Goal: Contribute content: Contribute content

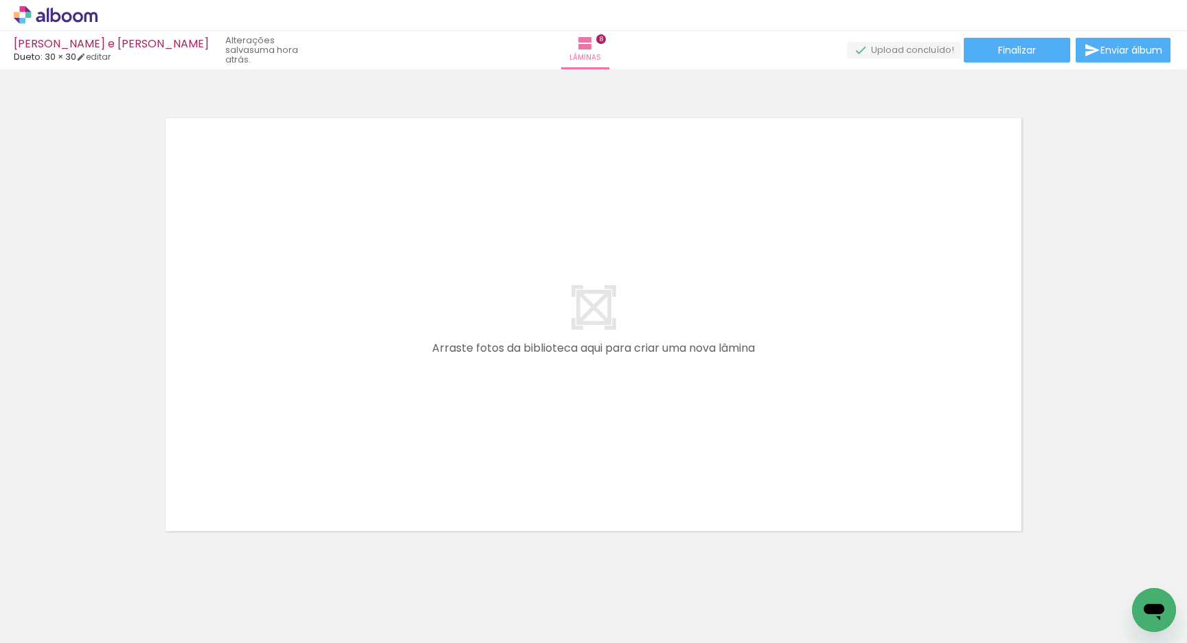
scroll to position [3862, 0]
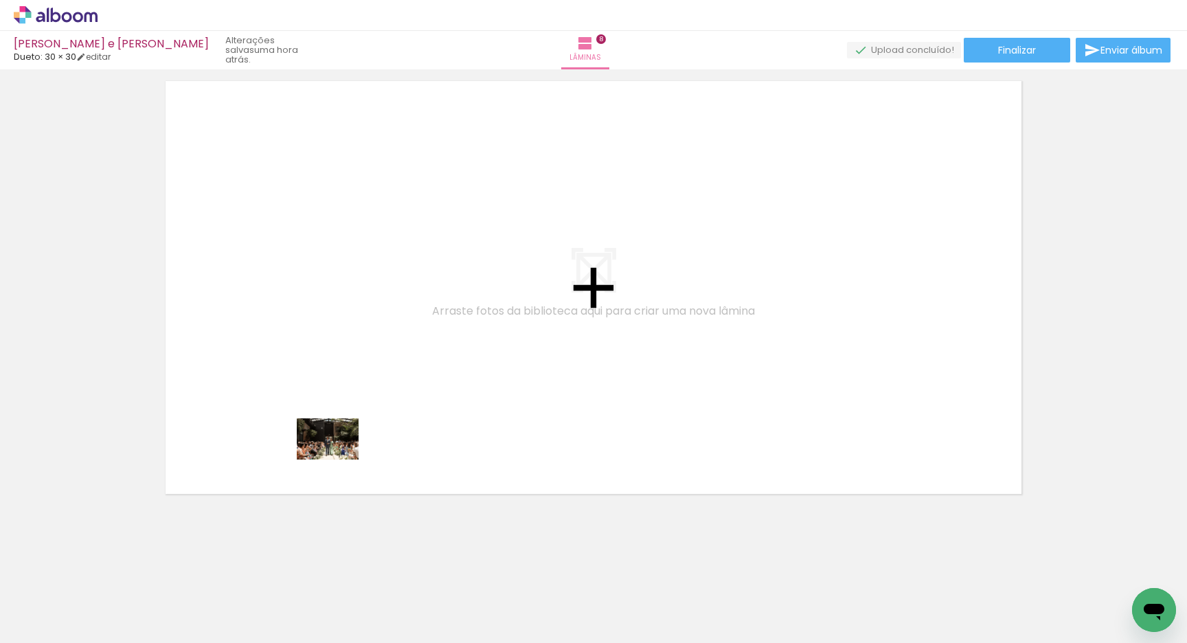
drag, startPoint x: 270, startPoint y: 610, endPoint x: 341, endPoint y: 451, distance: 174.0
click at [341, 451] on quentale-workspace at bounding box center [593, 321] width 1187 height 643
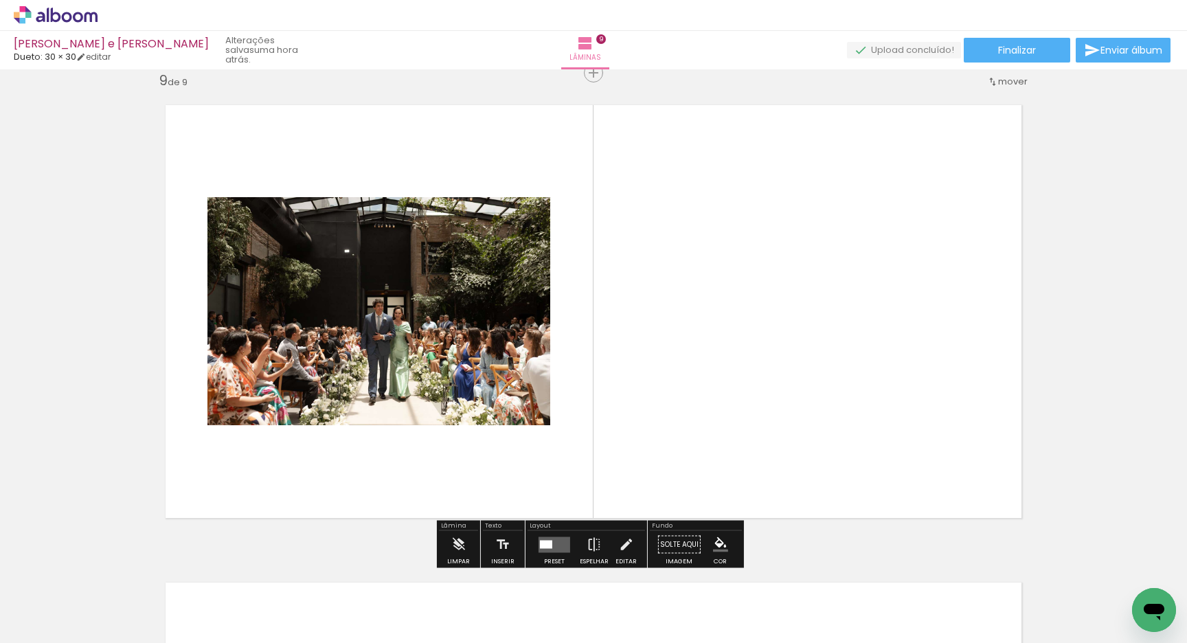
scroll to position [3836, 0]
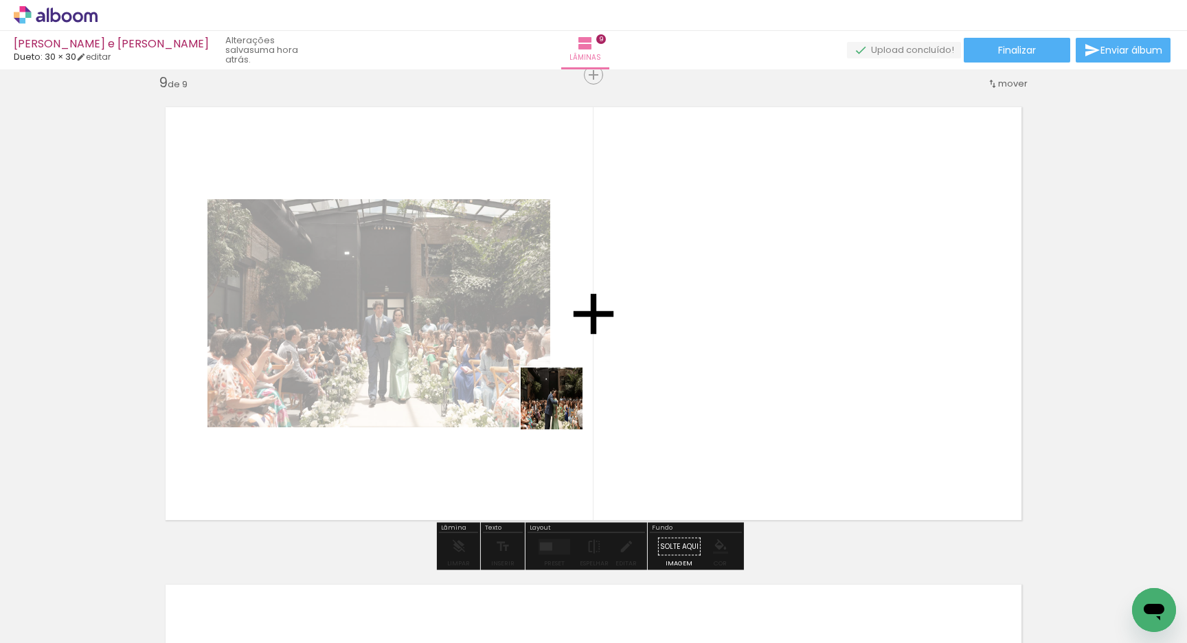
drag, startPoint x: 348, startPoint y: 619, endPoint x: 565, endPoint y: 405, distance: 304.0
click at [563, 407] on quentale-workspace at bounding box center [593, 321] width 1187 height 643
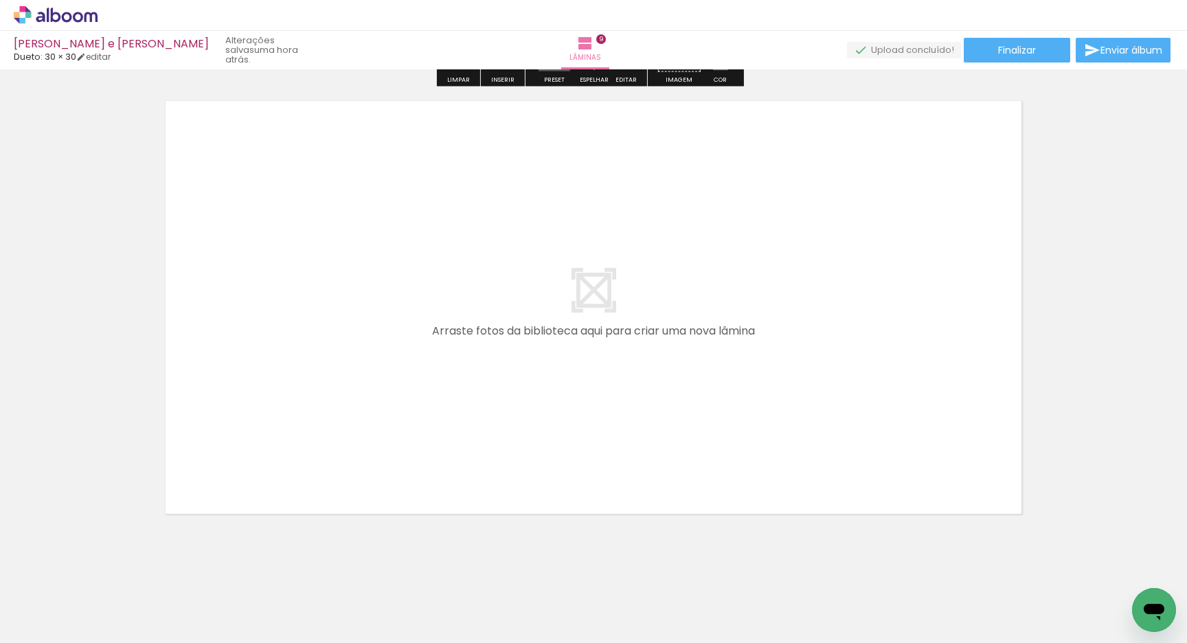
scroll to position [4340, 0]
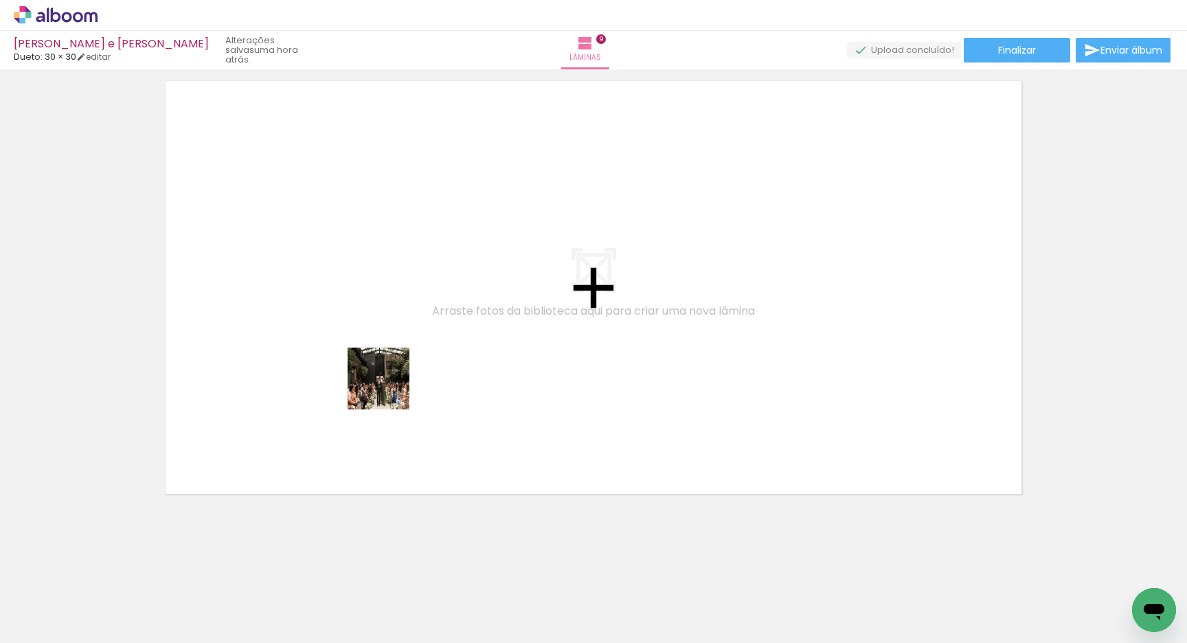
drag, startPoint x: 436, startPoint y: 606, endPoint x: 389, endPoint y: 383, distance: 228.2
click at [389, 384] on quentale-workspace at bounding box center [593, 321] width 1187 height 643
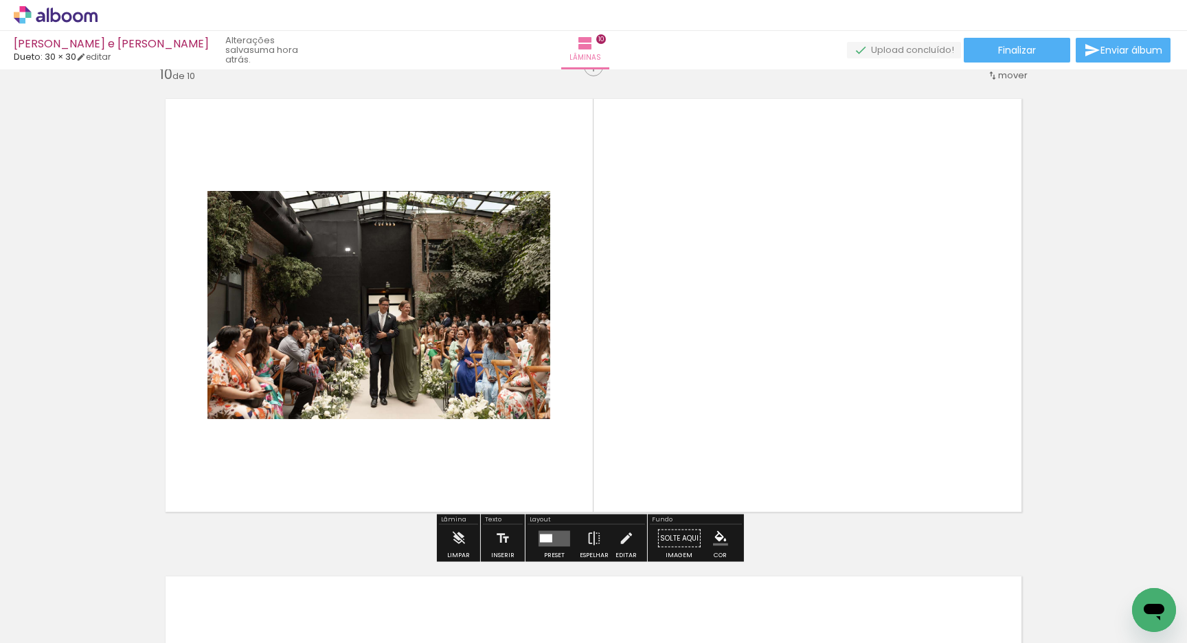
scroll to position [4313, 0]
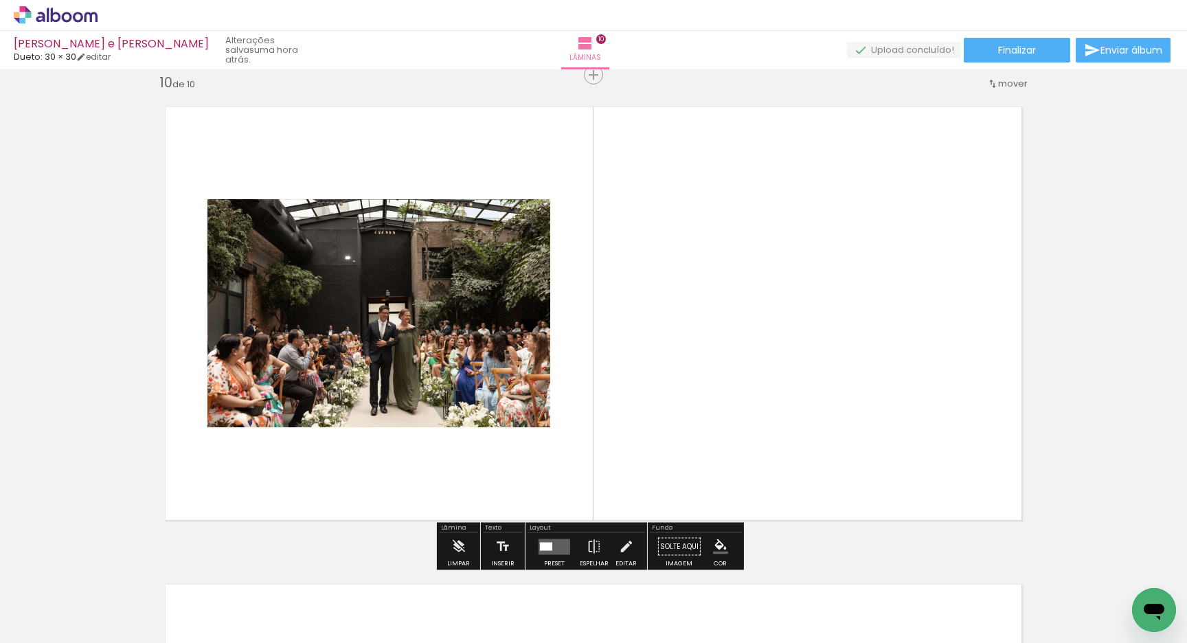
drag, startPoint x: 517, startPoint y: 615, endPoint x: 422, endPoint y: 385, distance: 248.2
click at [422, 384] on quentale-workspace at bounding box center [593, 321] width 1187 height 643
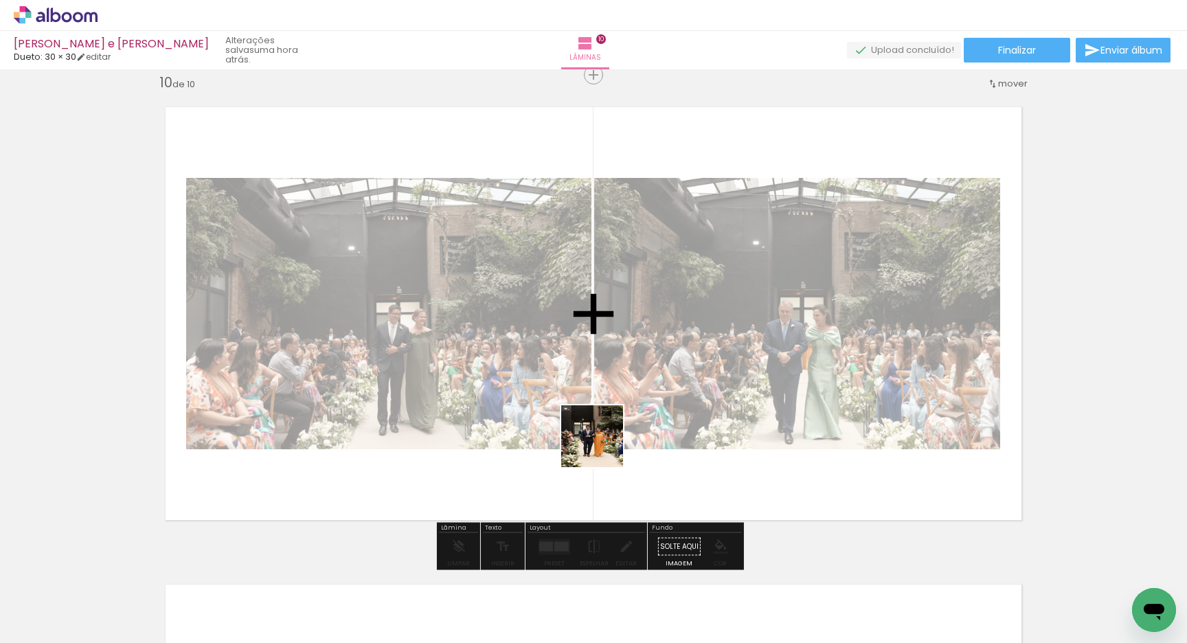
drag, startPoint x: 596, startPoint y: 631, endPoint x: 596, endPoint y: 411, distance: 219.8
click at [596, 402] on quentale-workspace at bounding box center [593, 321] width 1187 height 643
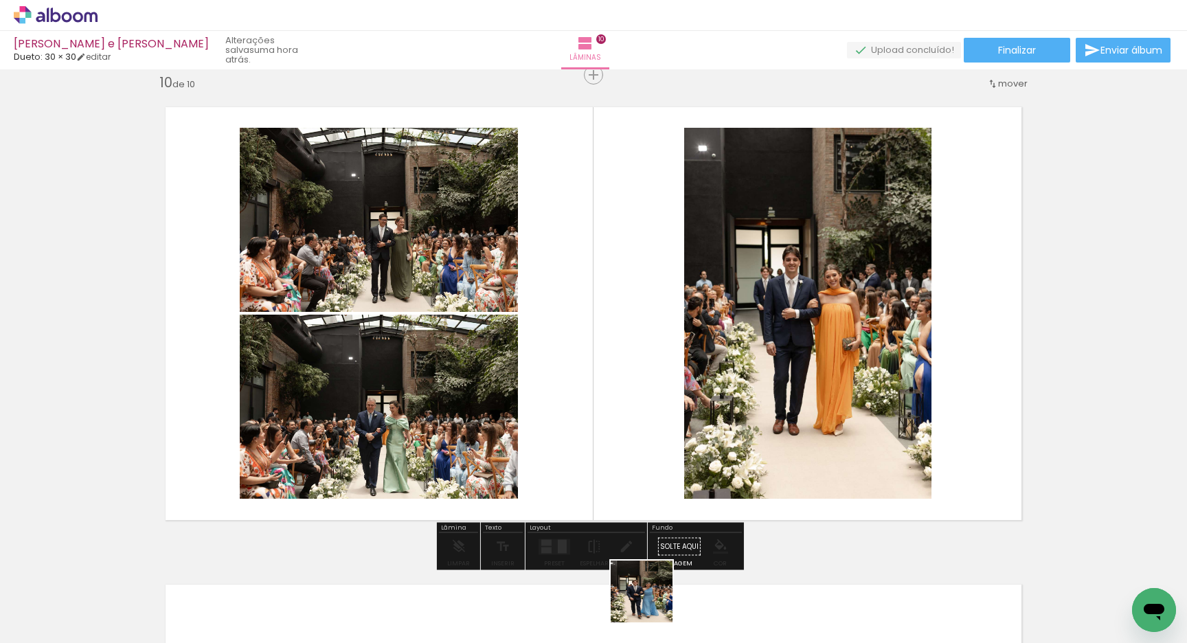
drag, startPoint x: 651, startPoint y: 625, endPoint x: 654, endPoint y: 429, distance: 196.5
click at [623, 429] on quentale-workspace at bounding box center [593, 321] width 1187 height 643
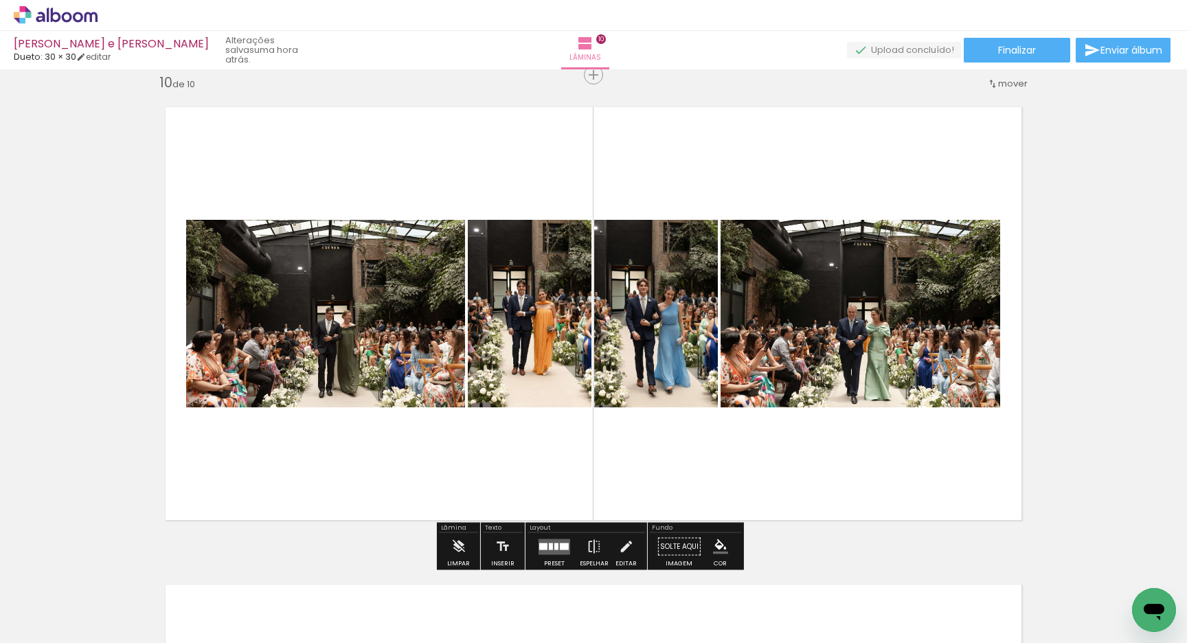
click at [554, 546] on div at bounding box center [556, 546] width 4 height 7
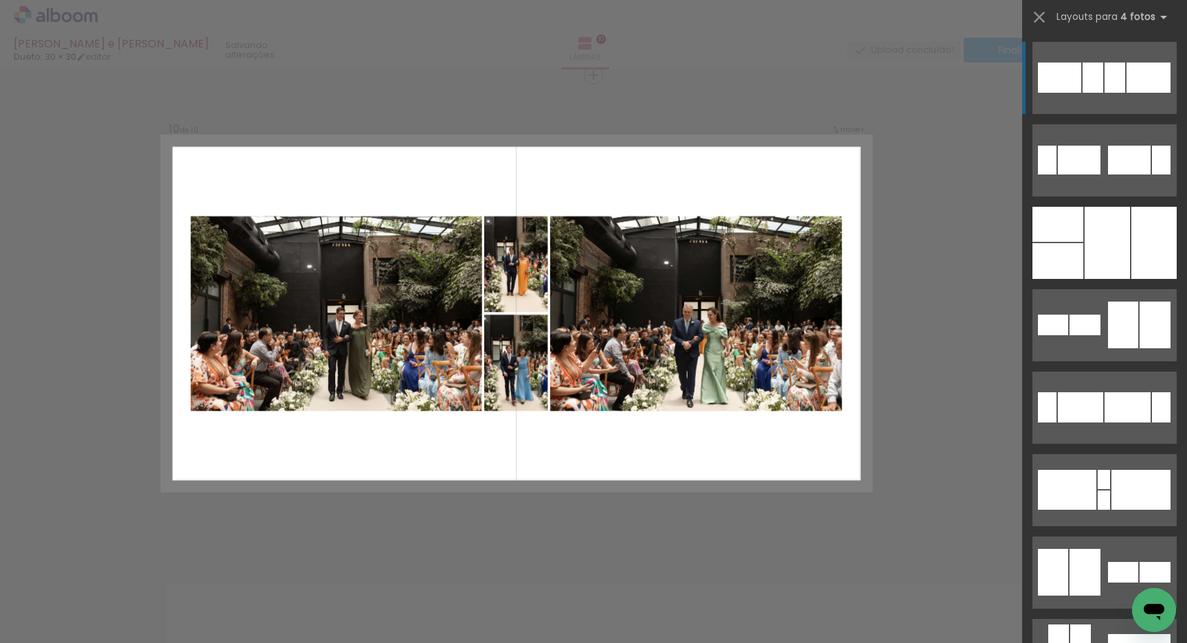
scroll to position [438, 0]
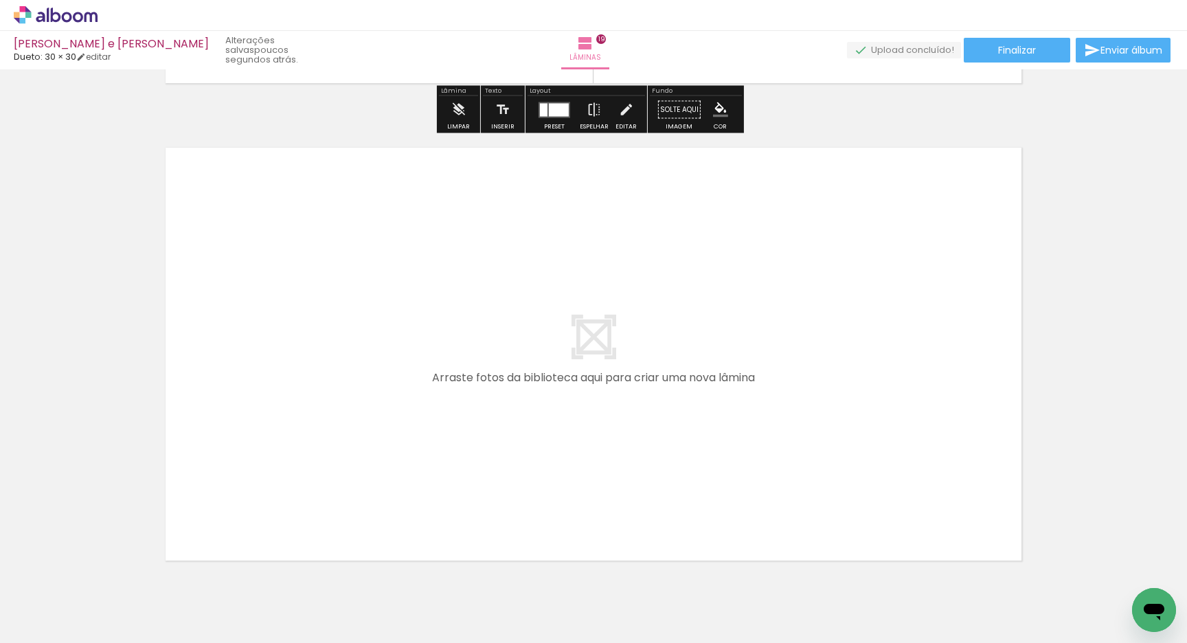
scroll to position [9054, 0]
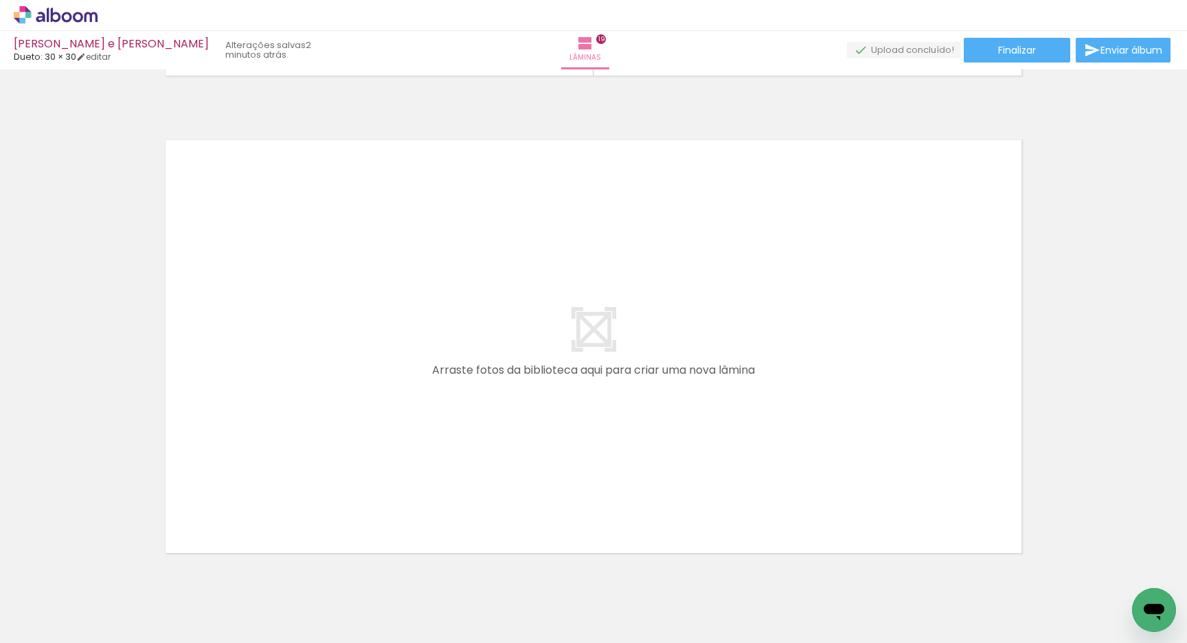
click at [33, 622] on span "Adicionar Fotos" at bounding box center [48, 624] width 41 height 15
click at [0, 0] on input "file" at bounding box center [0, 0] width 0 height 0
click at [64, 628] on span "Adicionar Fotos" at bounding box center [48, 624] width 41 height 15
click at [0, 0] on input "file" at bounding box center [0, 0] width 0 height 0
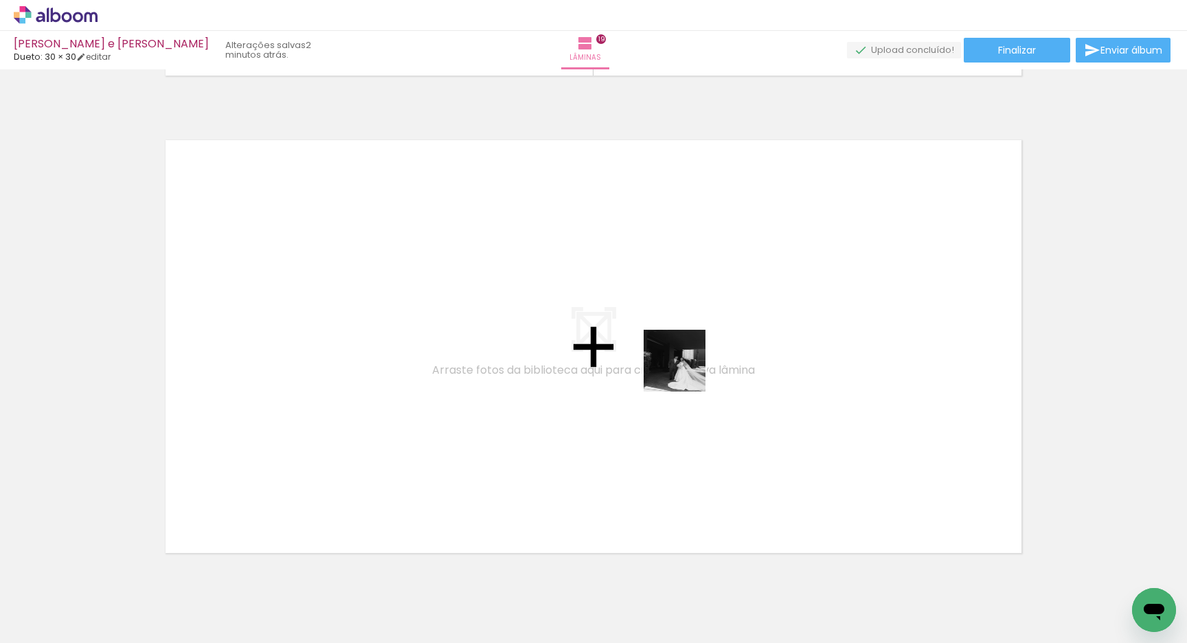
drag, startPoint x: 1063, startPoint y: 611, endPoint x: 653, endPoint y: 377, distance: 472.2
click at [653, 377] on quentale-workspace at bounding box center [593, 321] width 1187 height 643
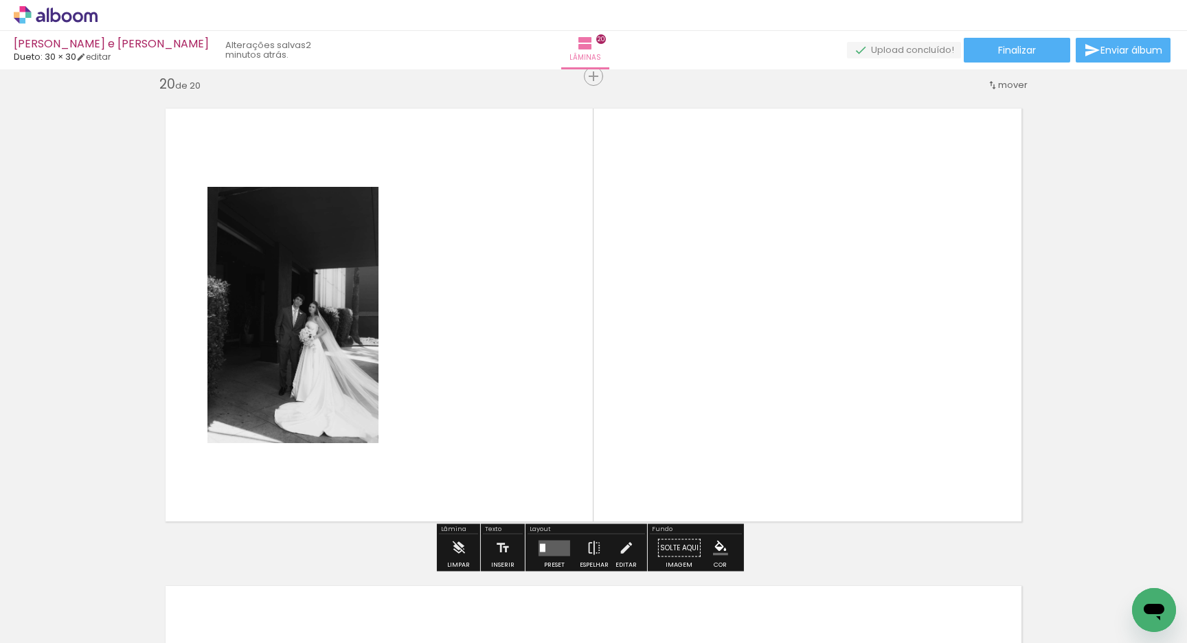
scroll to position [9087, 0]
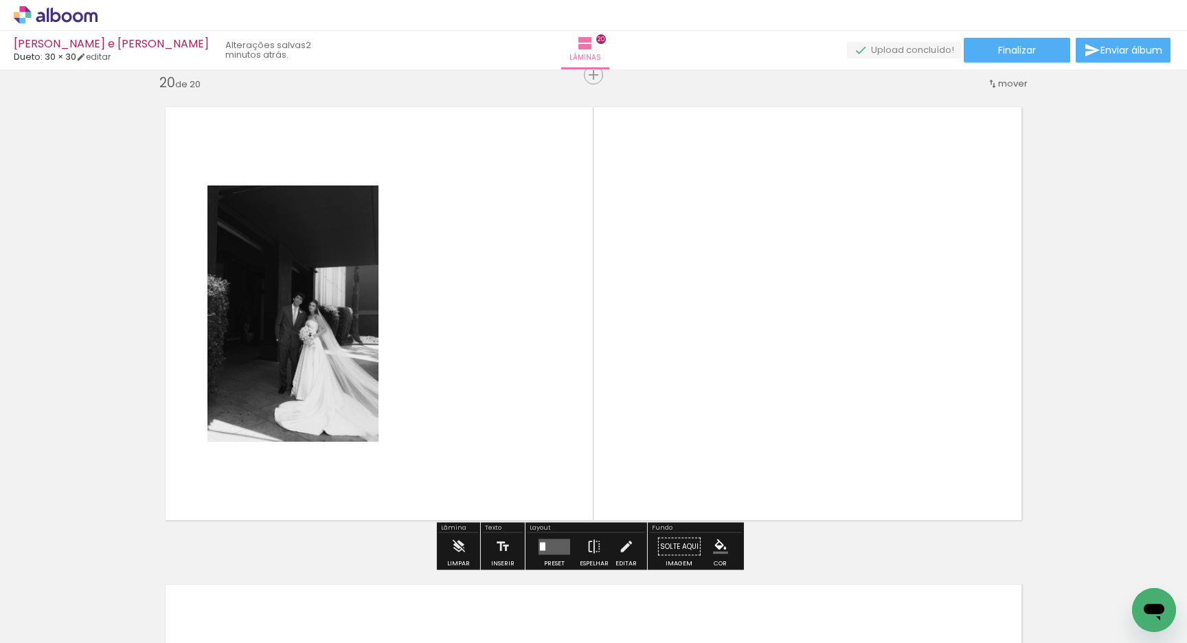
click at [21, 628] on iron-icon at bounding box center [20, 624] width 16 height 16
click at [0, 0] on input "file" at bounding box center [0, 0] width 0 height 0
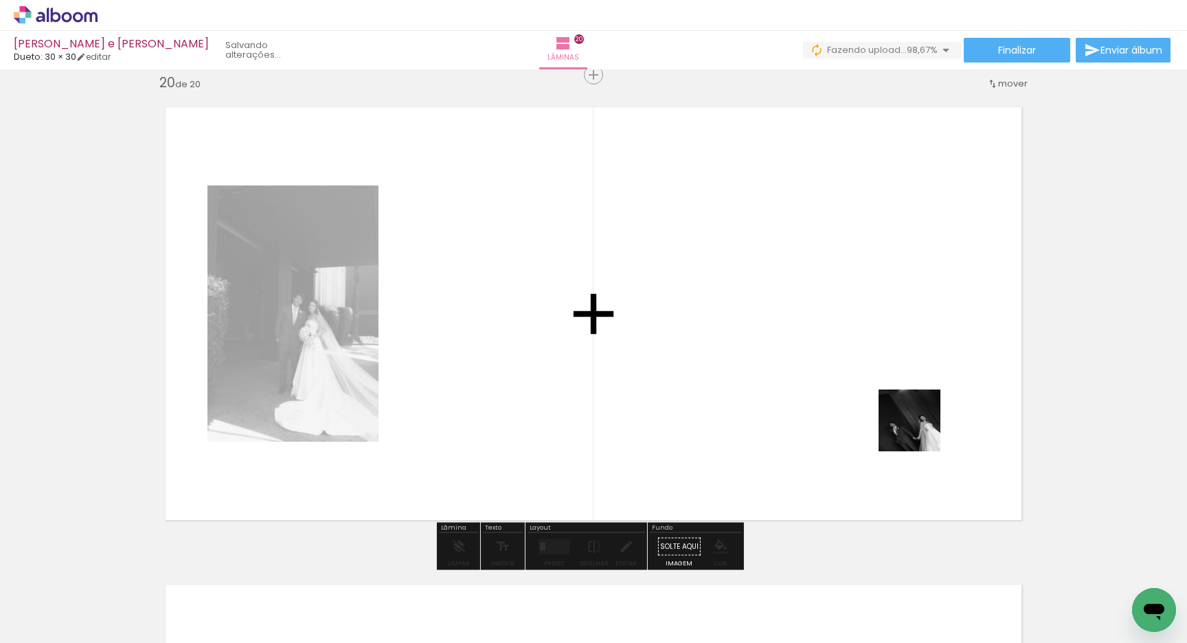
drag, startPoint x: 1123, startPoint y: 593, endPoint x: 828, endPoint y: 346, distance: 385.2
click at [828, 347] on quentale-workspace at bounding box center [593, 321] width 1187 height 643
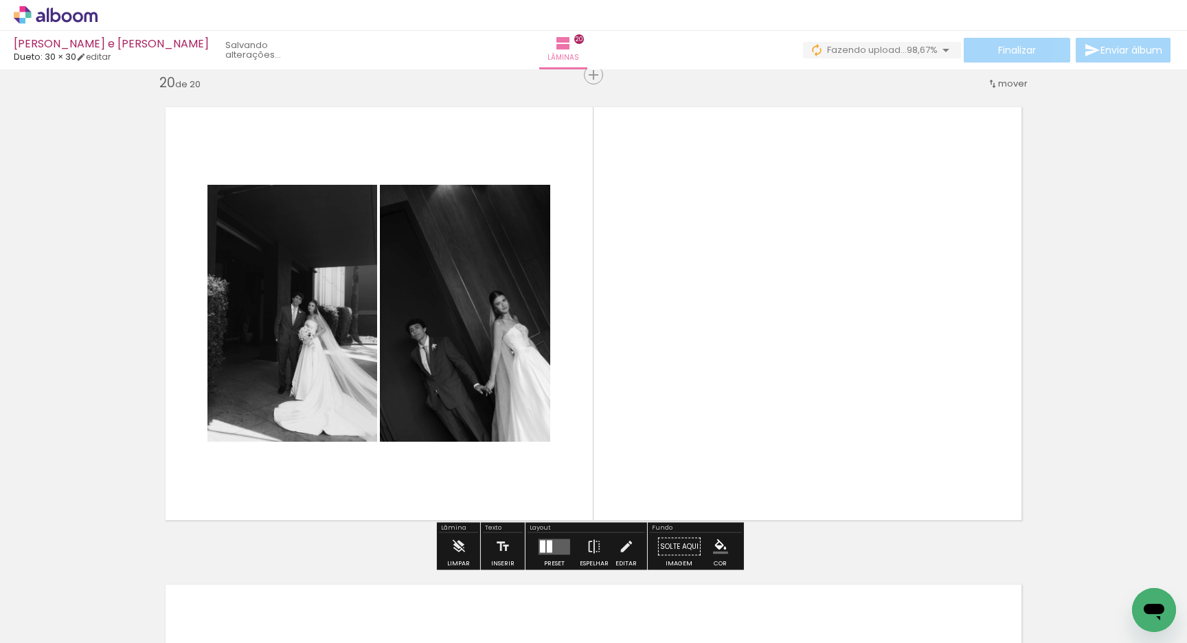
click at [547, 542] on div at bounding box center [549, 546] width 5 height 12
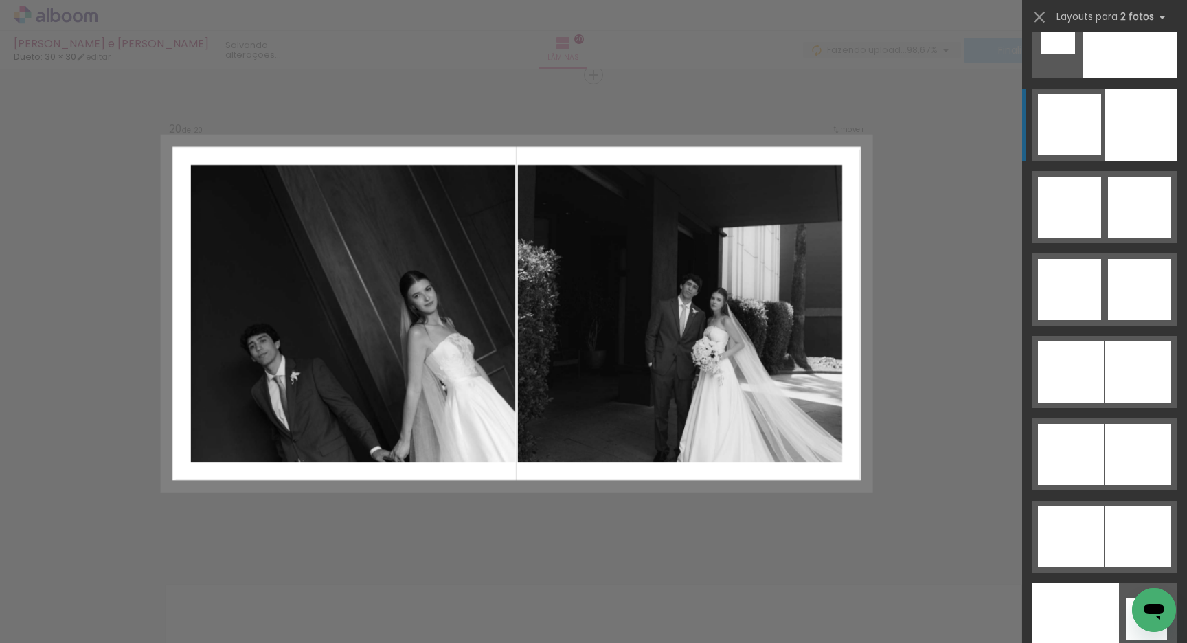
scroll to position [7154, 0]
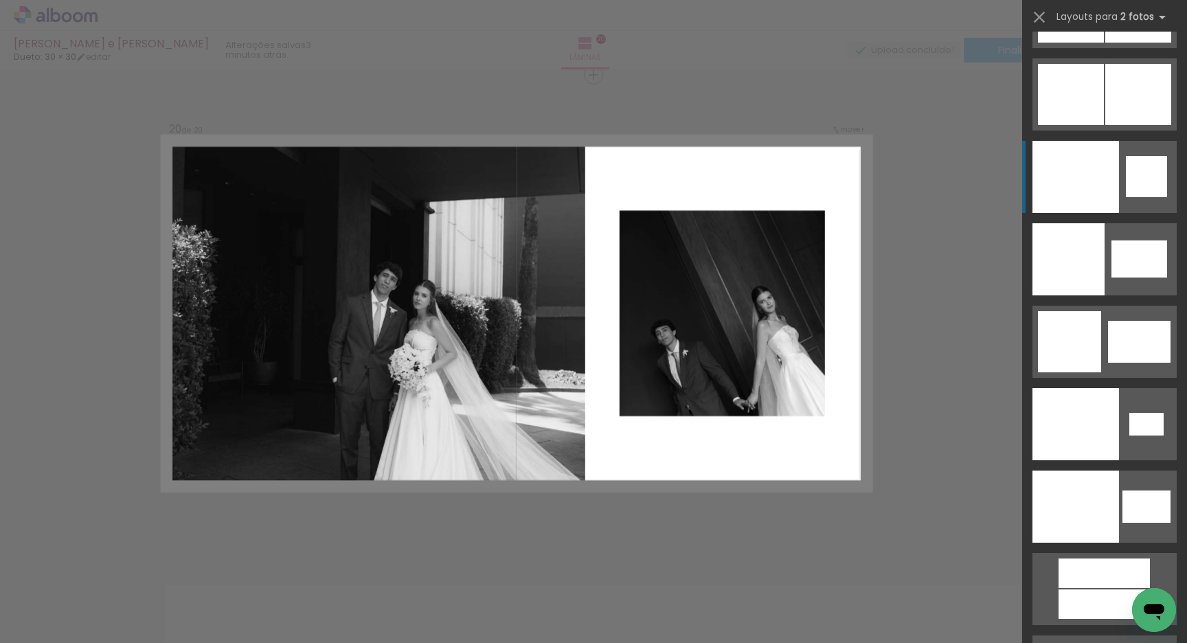
click at [1072, 388] on div at bounding box center [1075, 424] width 87 height 72
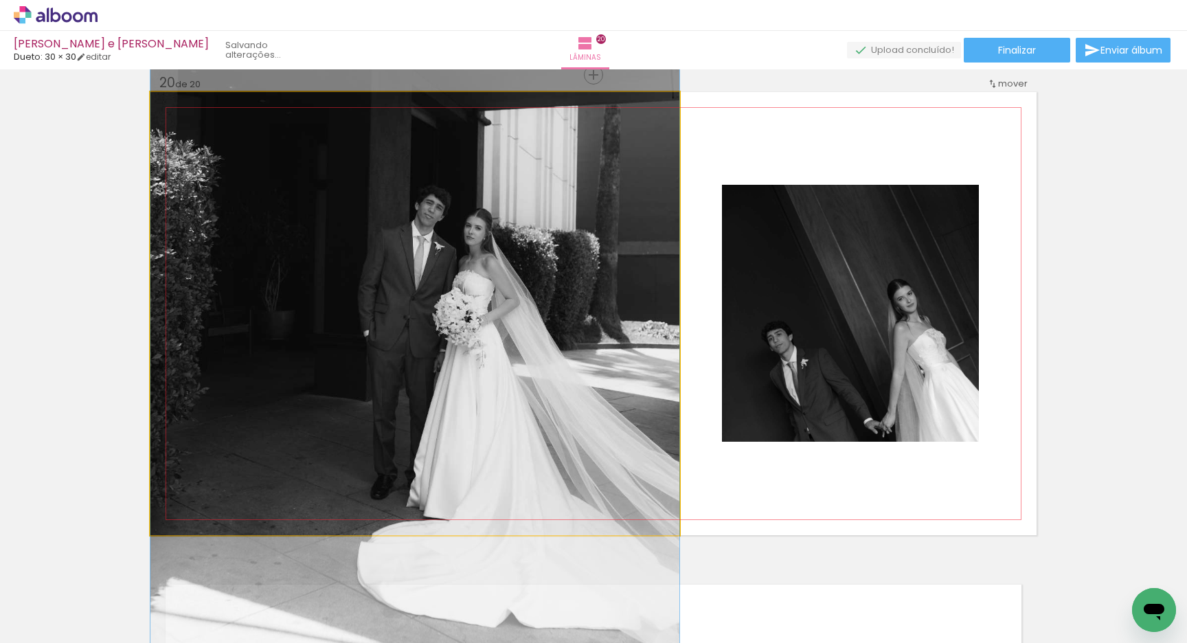
drag, startPoint x: 431, startPoint y: 372, endPoint x: 421, endPoint y: 308, distance: 63.9
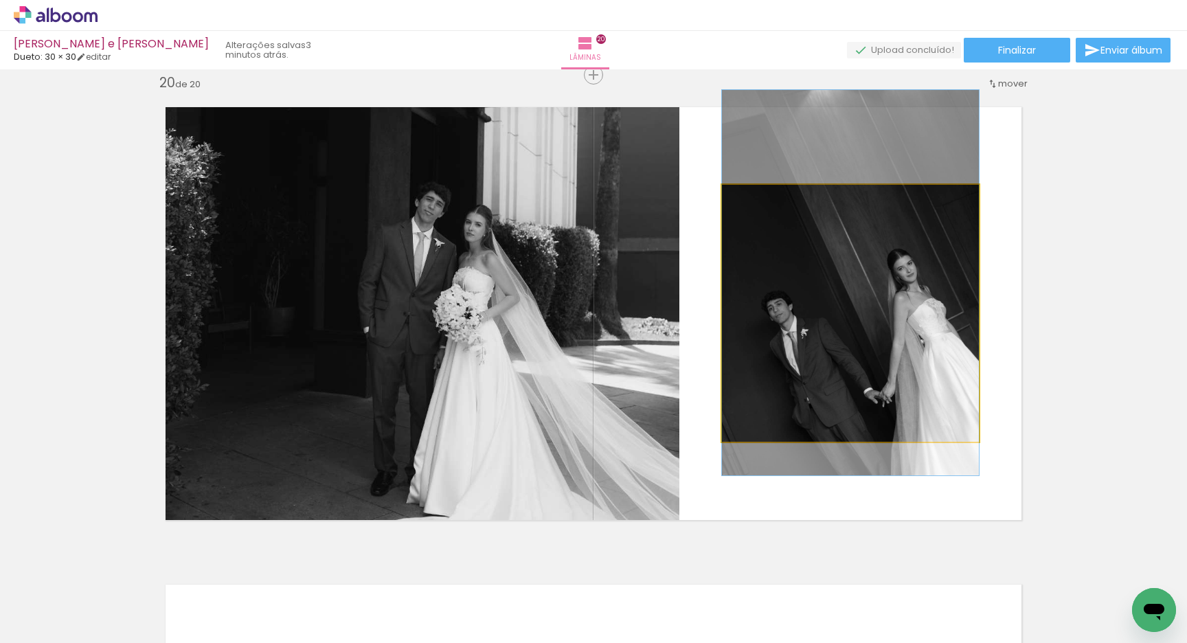
drag, startPoint x: 853, startPoint y: 327, endPoint x: 853, endPoint y: 297, distance: 30.2
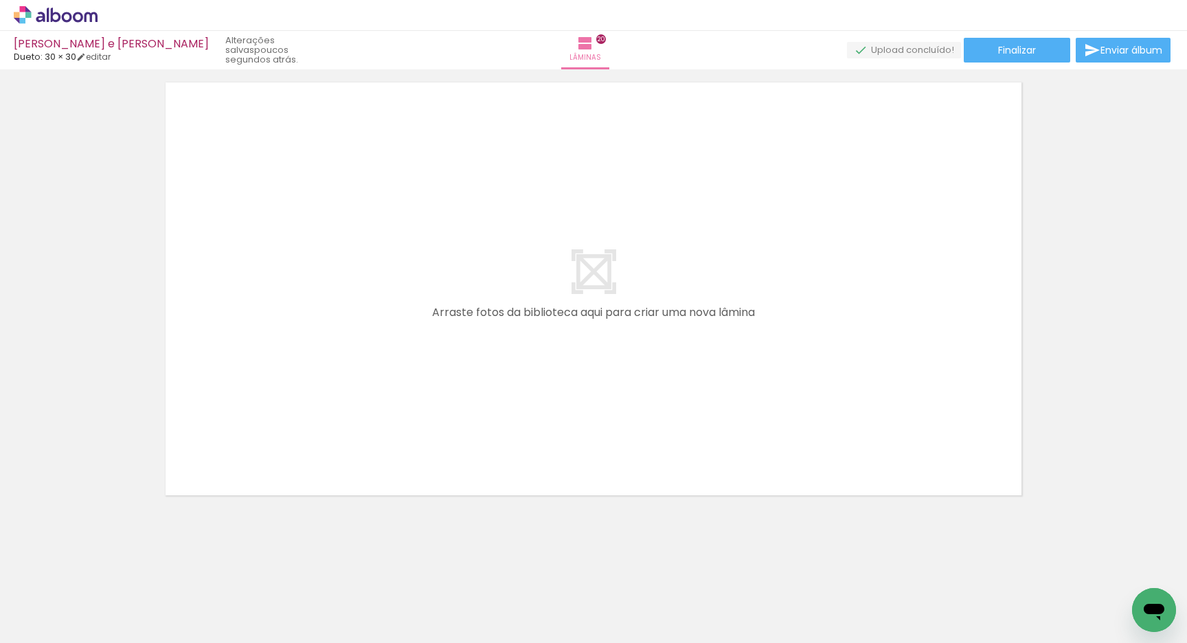
scroll to position [9601, 0]
